Goal: Check status: Check status

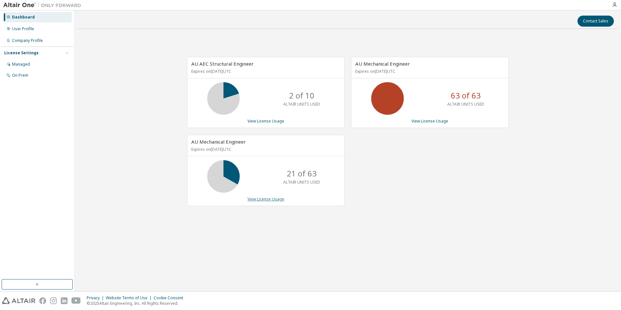
click at [276, 197] on link "View License Usage" at bounding box center [265, 199] width 37 height 6
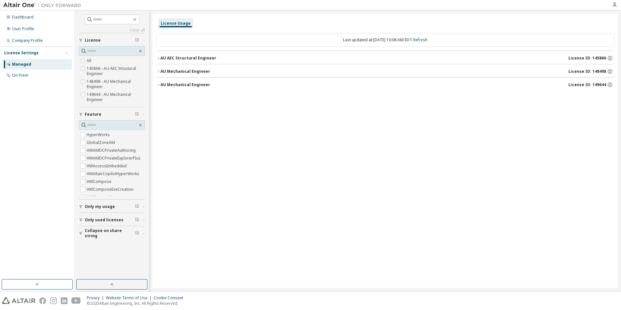
click at [160, 88] on button "AU Mechanical Engineer License ID: 149644" at bounding box center [384, 85] width 457 height 14
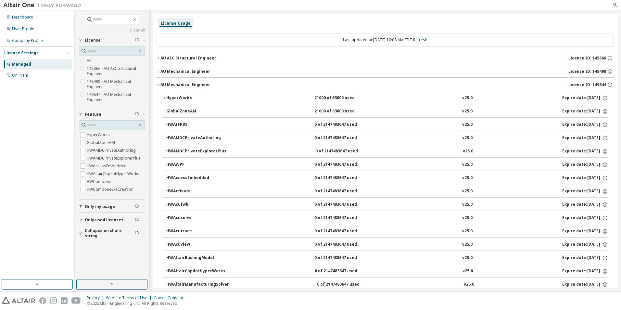
click at [164, 97] on icon "button" at bounding box center [164, 98] width 4 height 4
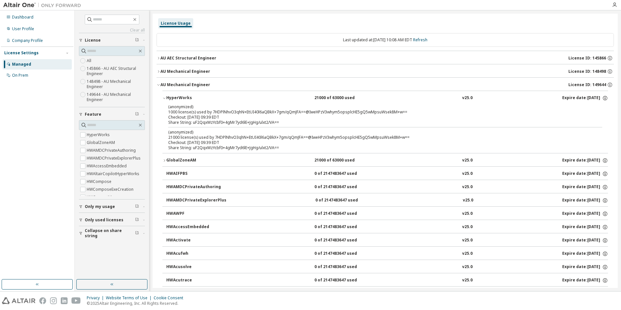
click at [159, 73] on icon "button" at bounding box center [158, 71] width 4 height 4
